Goal: Information Seeking & Learning: Find specific fact

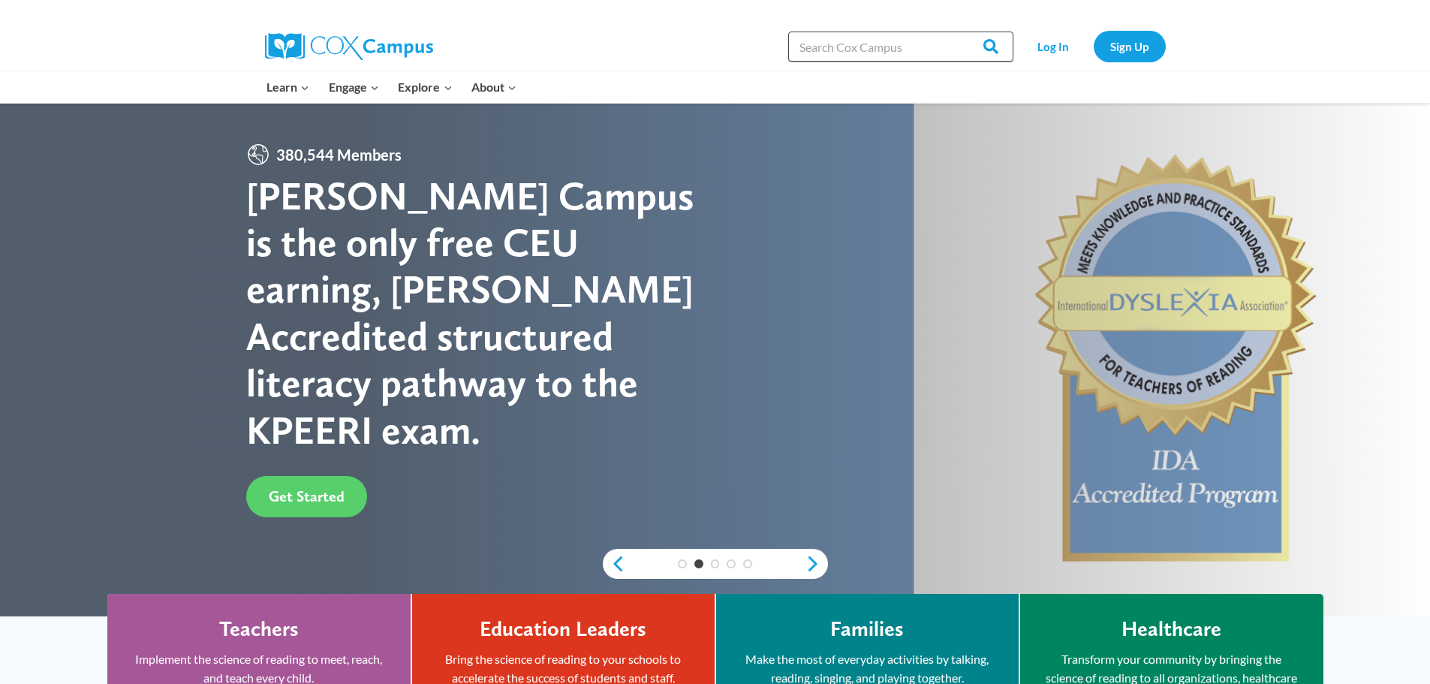
click at [850, 36] on input "Search in [URL][DOMAIN_NAME]" at bounding box center [900, 47] width 225 height 30
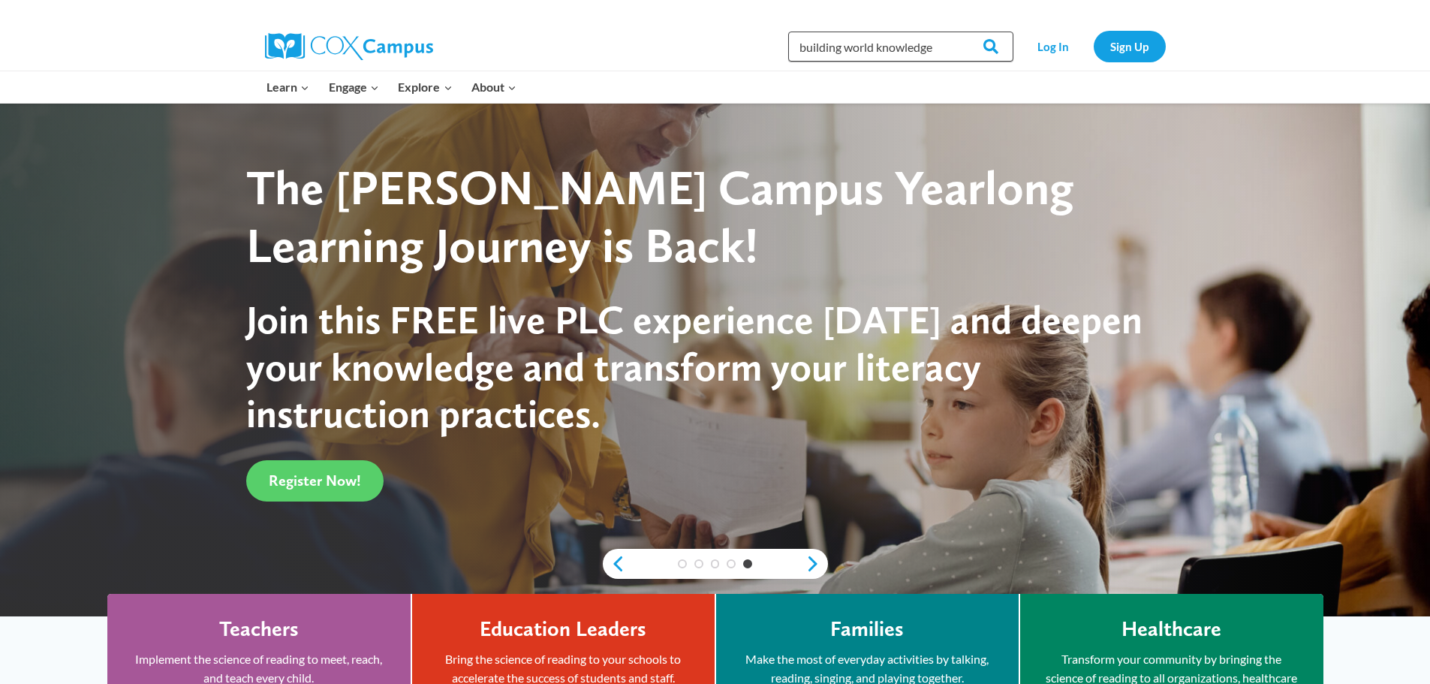
type input "building world knowledge"
click at [955, 32] on input "Search" at bounding box center [984, 47] width 59 height 30
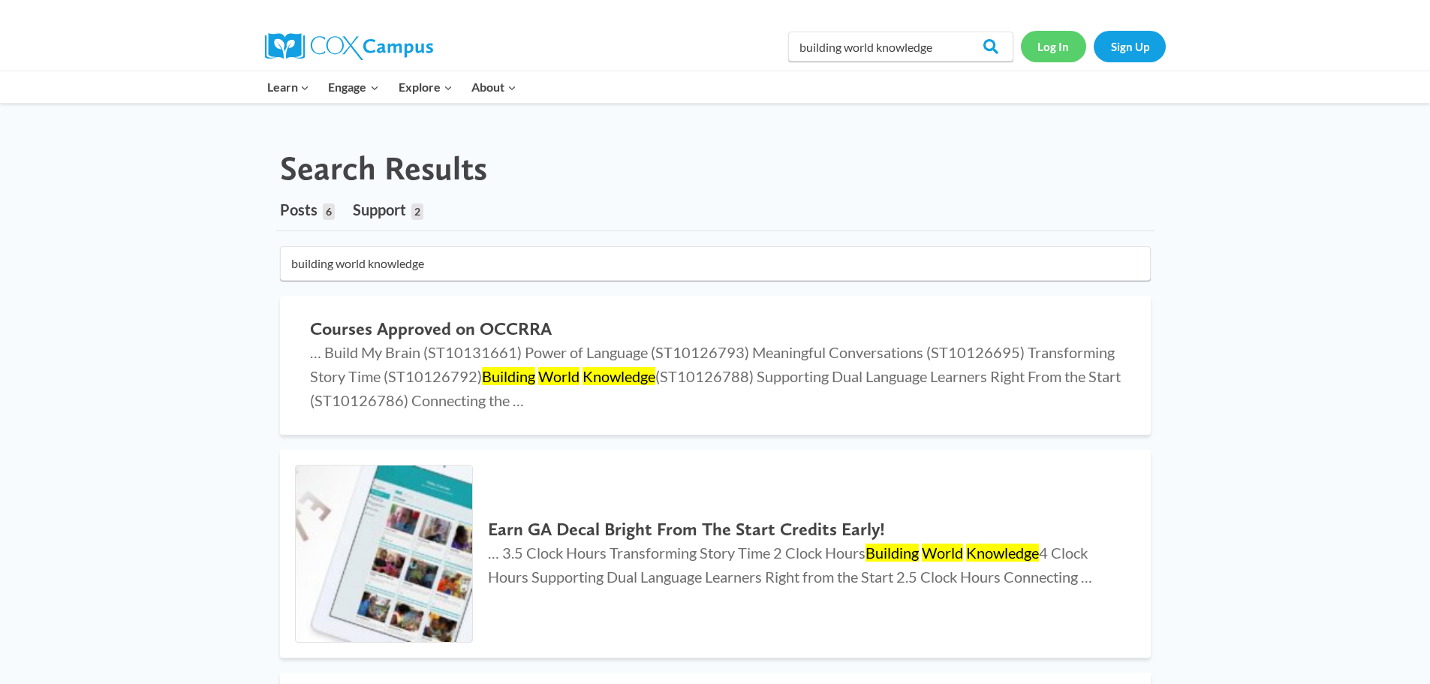
click at [1038, 51] on link "Log In" at bounding box center [1053, 46] width 65 height 31
